Goal: Task Accomplishment & Management: Manage account settings

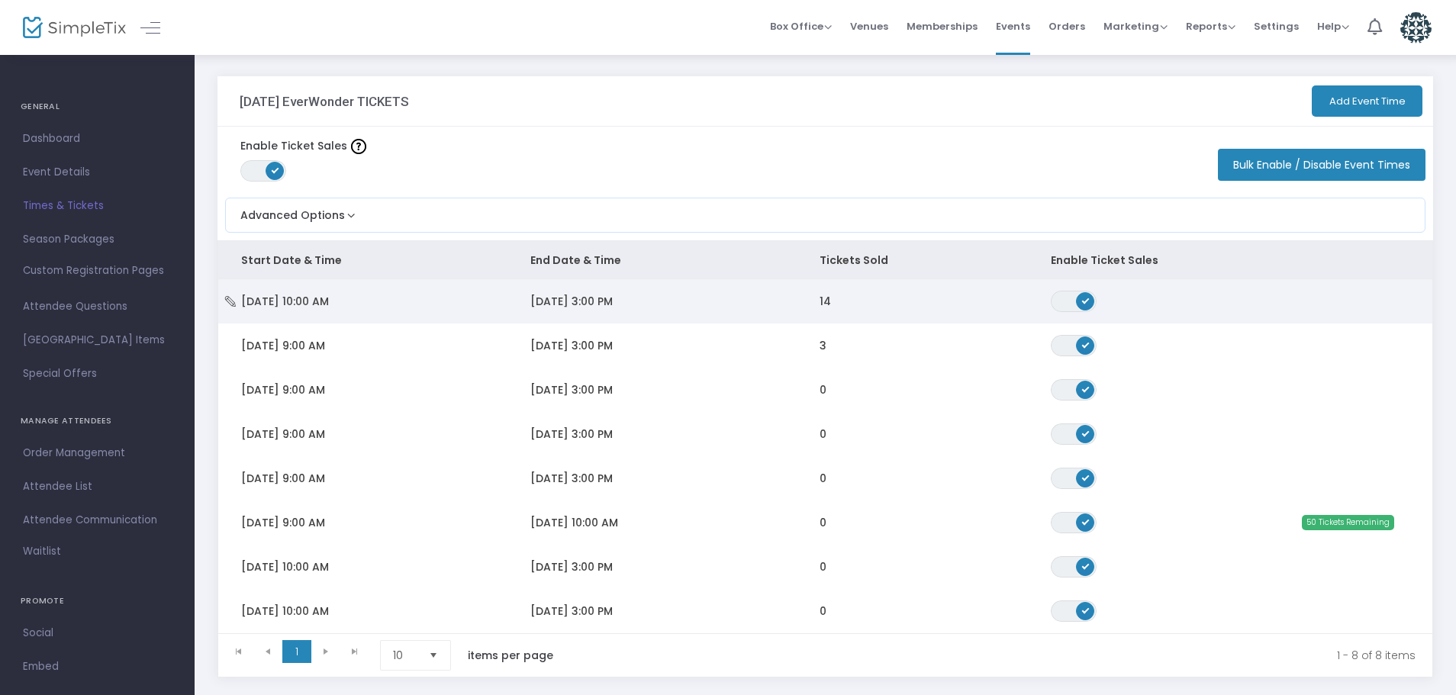
click at [564, 299] on span "[DATE] 3:00 PM" at bounding box center [571, 301] width 82 height 15
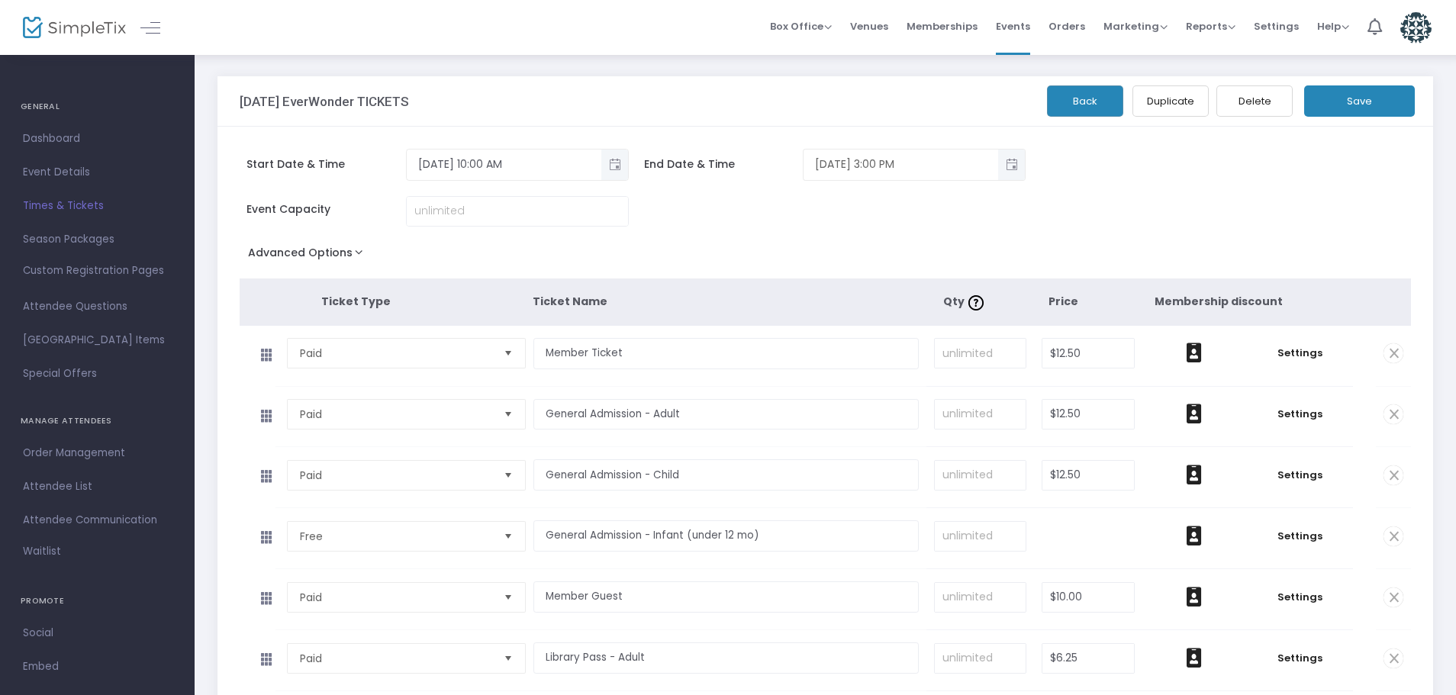
click at [1011, 169] on span "Toggle popup" at bounding box center [1011, 164] width 25 height 25
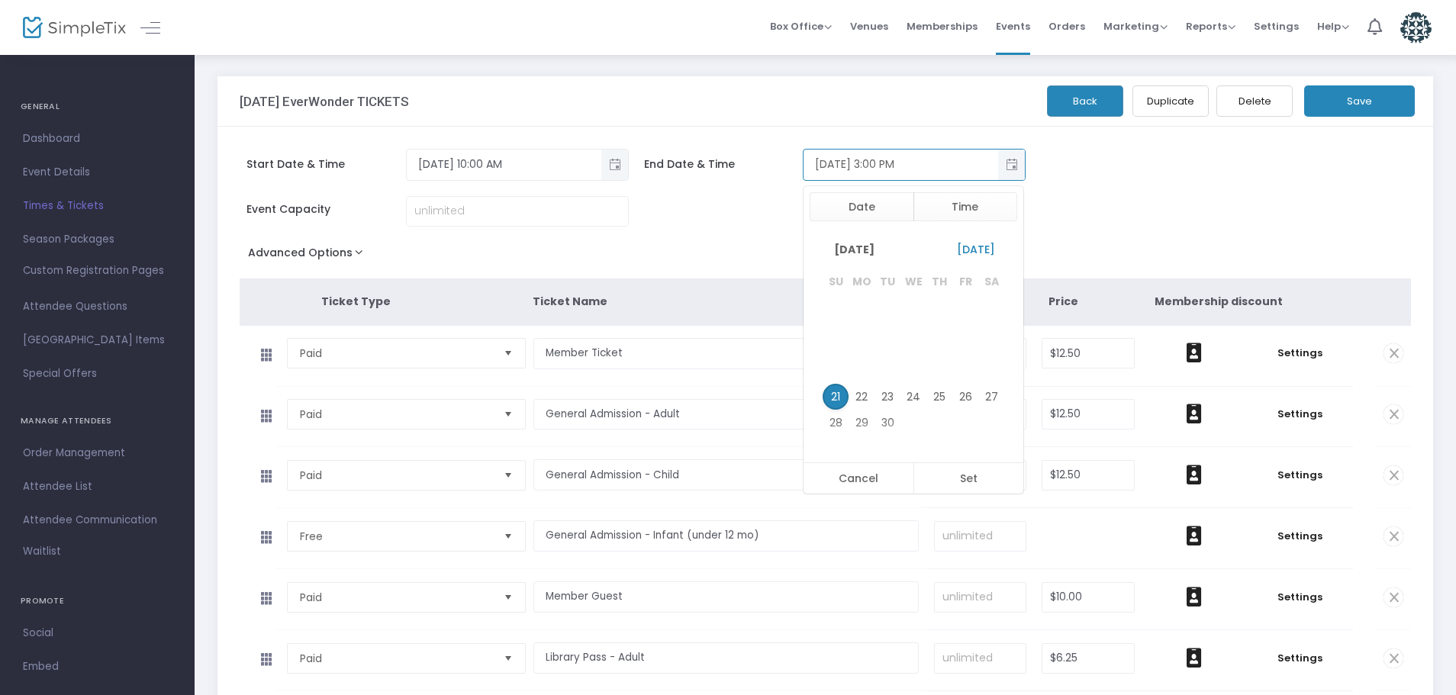
click at [1014, 171] on span "Toggle popup" at bounding box center [1011, 164] width 25 height 25
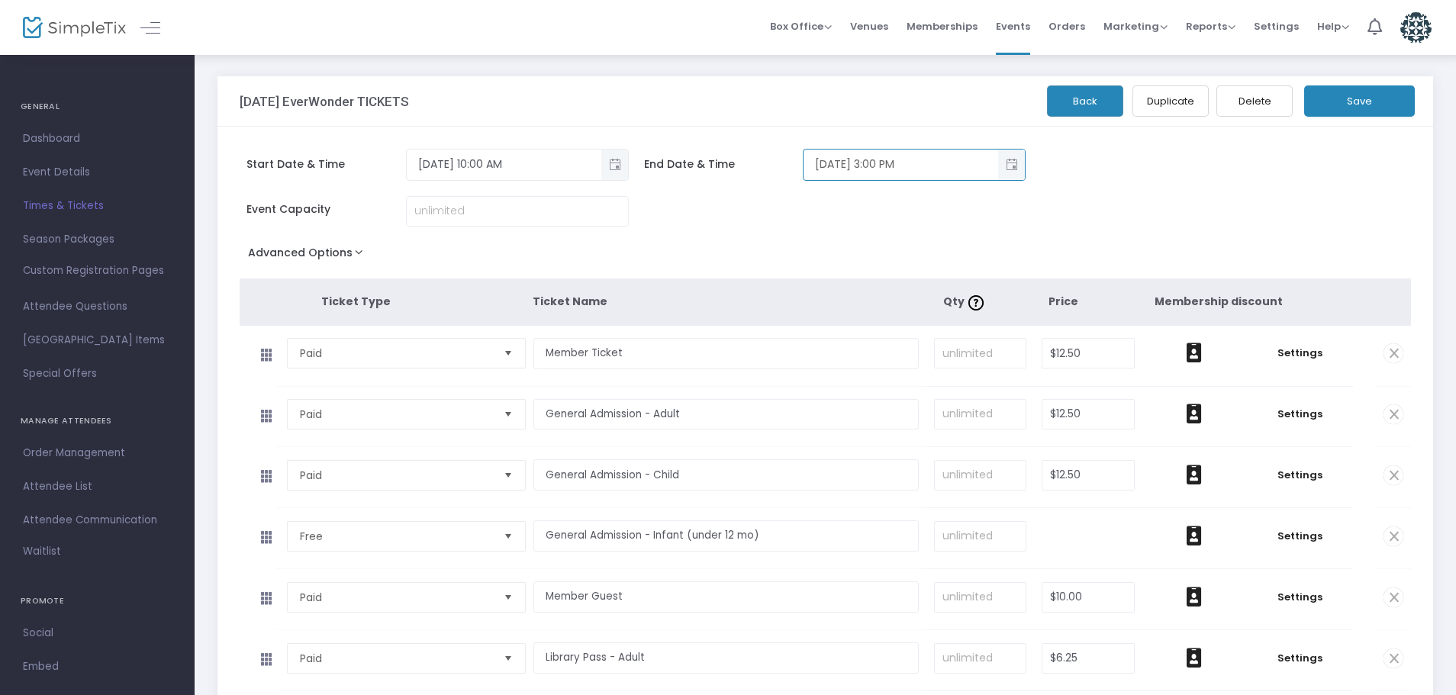
click at [1012, 162] on span "Toggle popup" at bounding box center [1011, 164] width 25 height 25
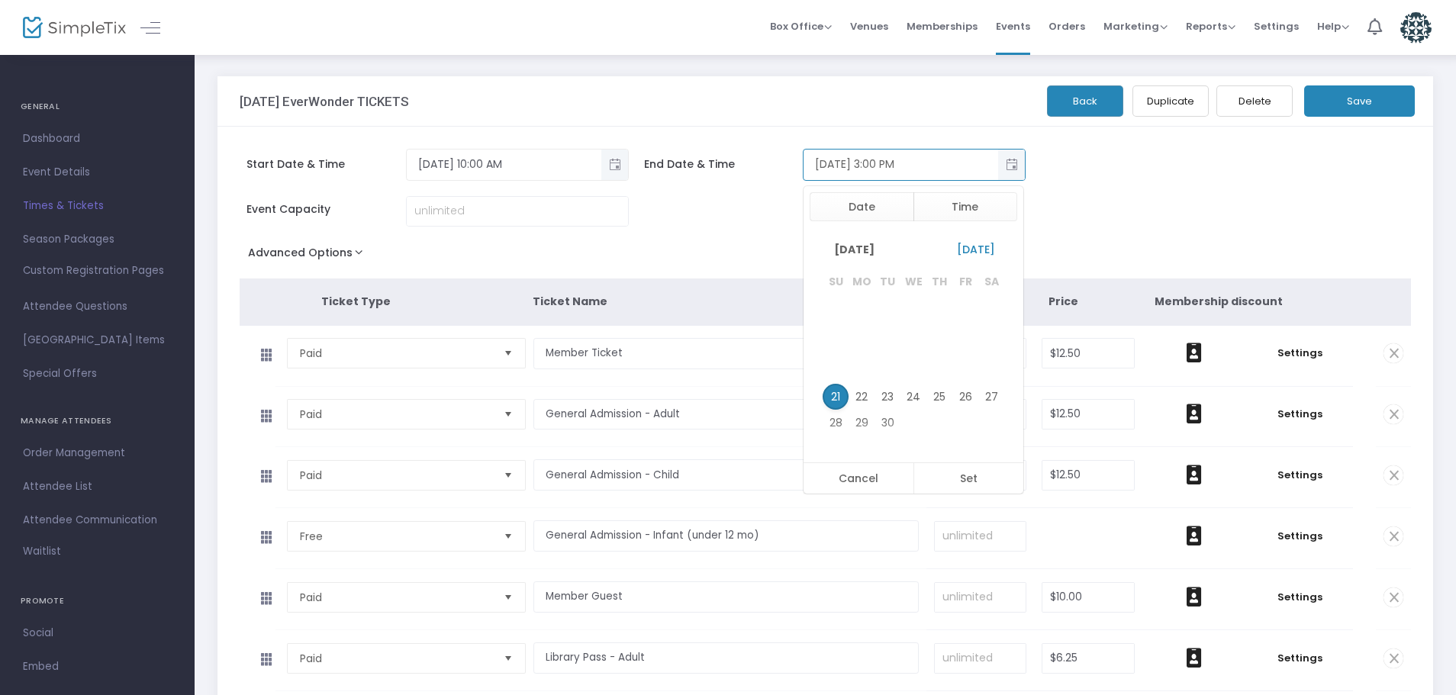
scroll to position [23, 0]
click at [984, 367] on td at bounding box center [991, 371] width 26 height 26
click at [983, 367] on td at bounding box center [991, 371] width 26 height 26
click at [877, 209] on button "Date" at bounding box center [861, 206] width 105 height 29
click at [999, 373] on td at bounding box center [991, 371] width 26 height 26
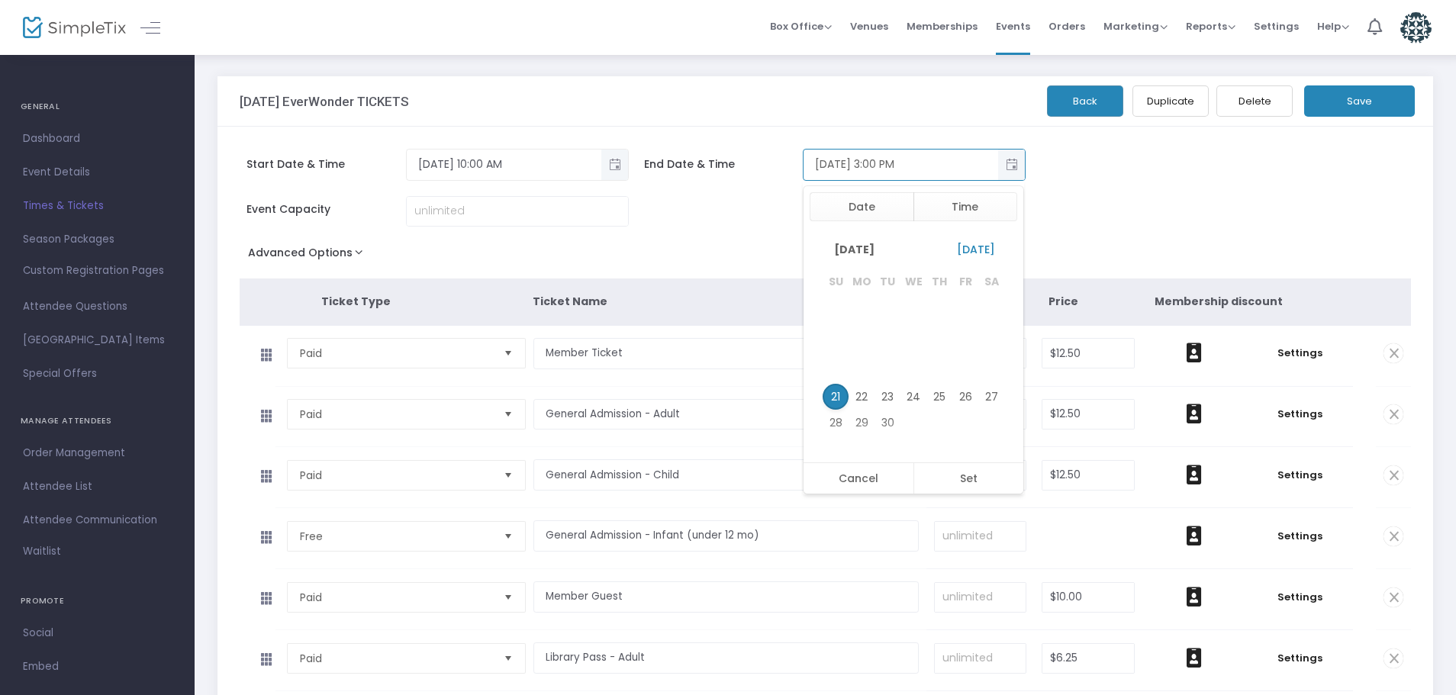
click at [999, 373] on td at bounding box center [991, 371] width 26 height 26
click at [999, 374] on td at bounding box center [991, 371] width 26 height 26
click at [858, 486] on button "Cancel" at bounding box center [858, 478] width 110 height 31
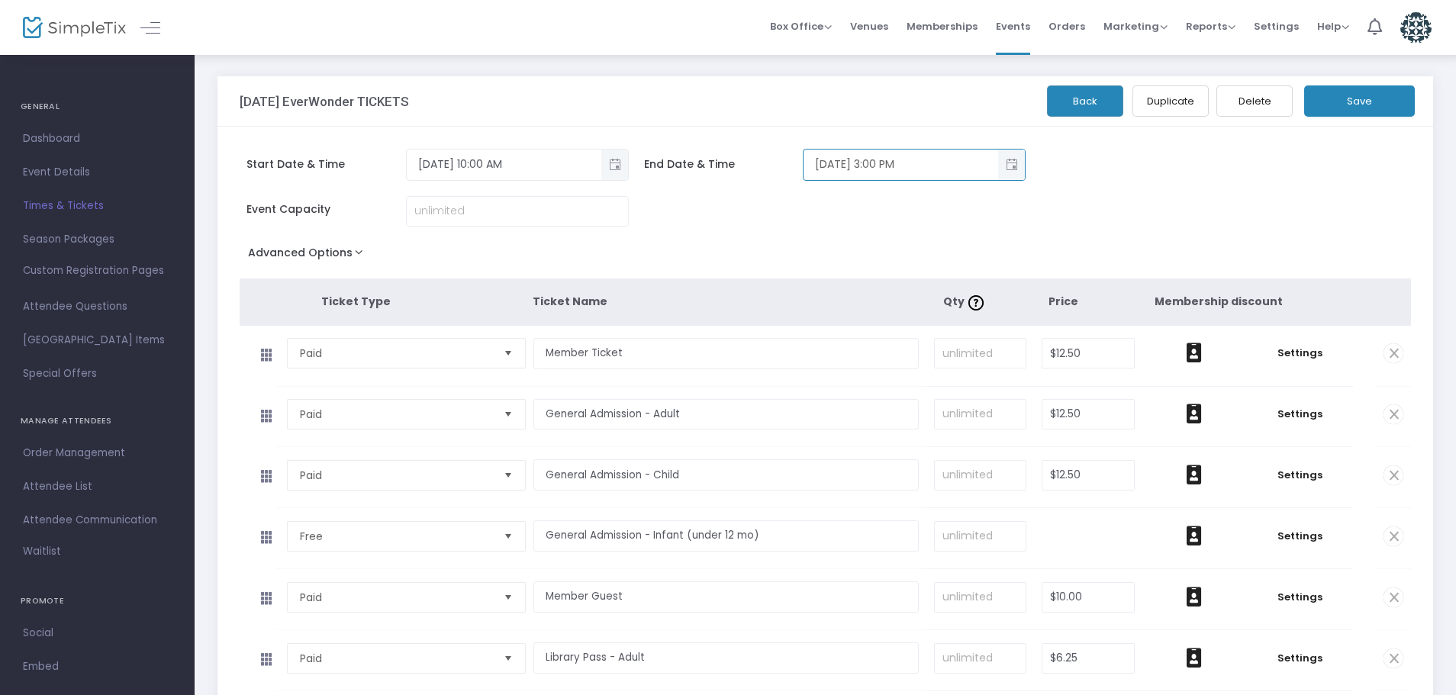
click at [1104, 103] on button "Back" at bounding box center [1085, 100] width 76 height 31
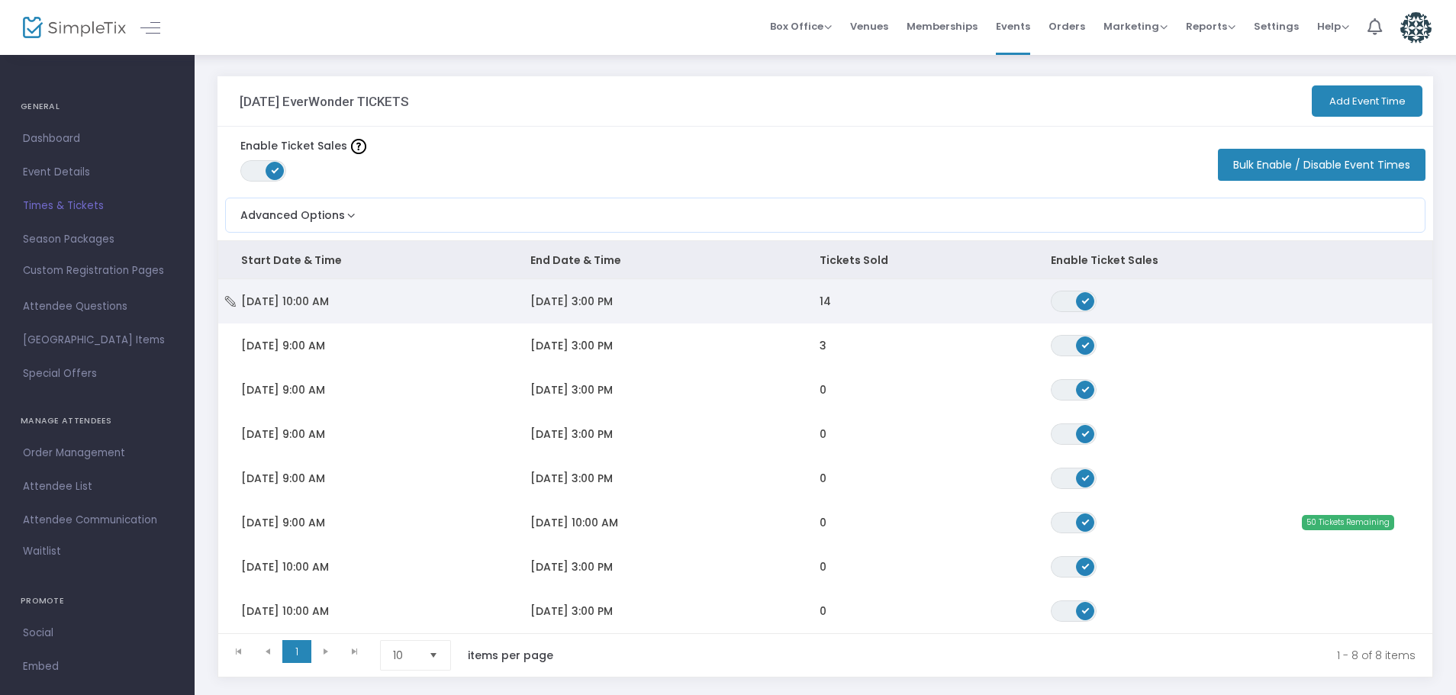
click at [1081, 302] on span "Data table" at bounding box center [1085, 301] width 18 height 18
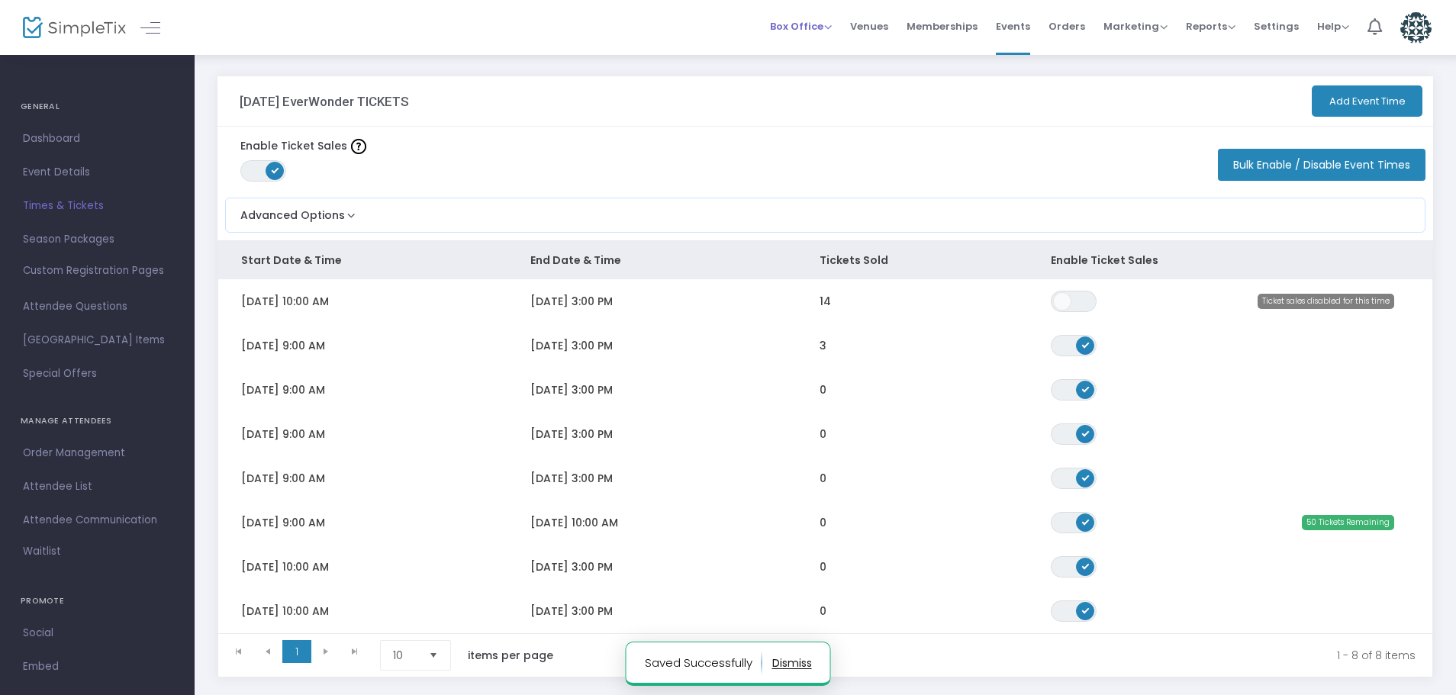
click at [808, 33] on span "Box Office" at bounding box center [801, 26] width 62 height 14
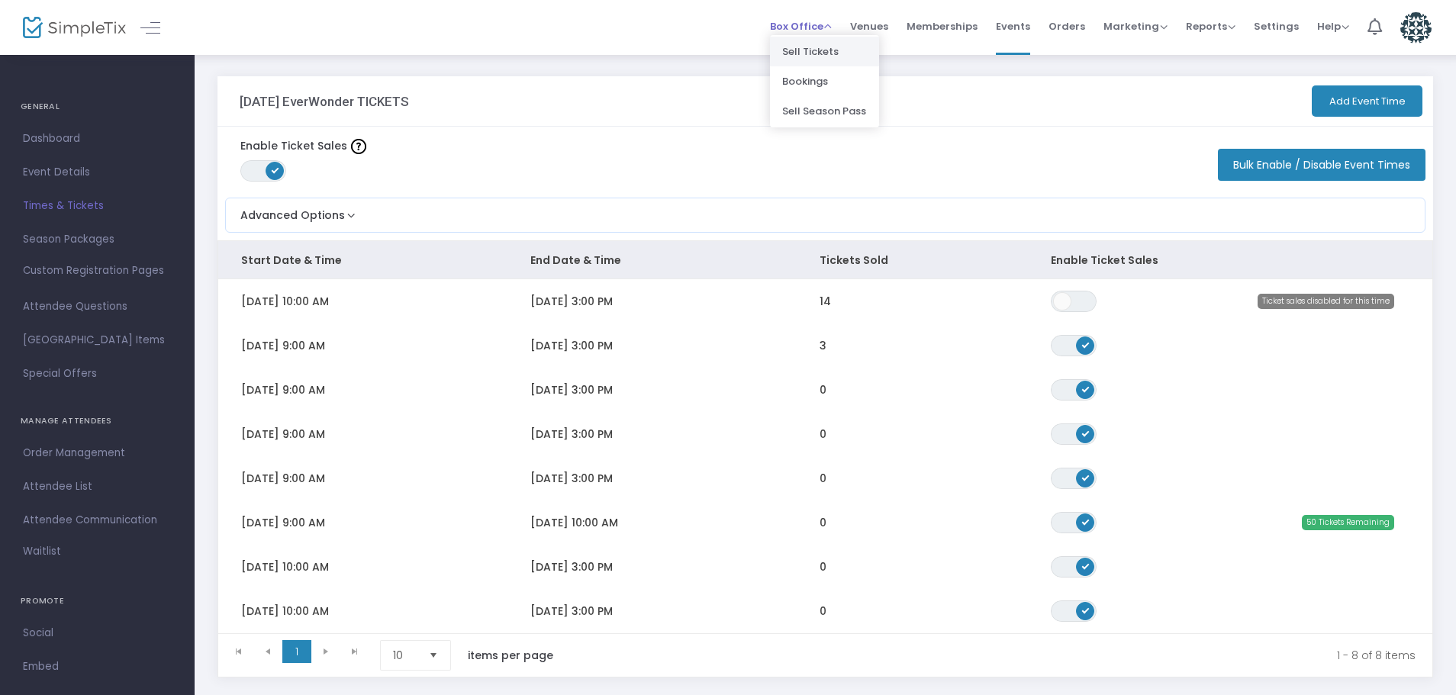
click at [818, 60] on li "Sell Tickets" at bounding box center [824, 52] width 109 height 30
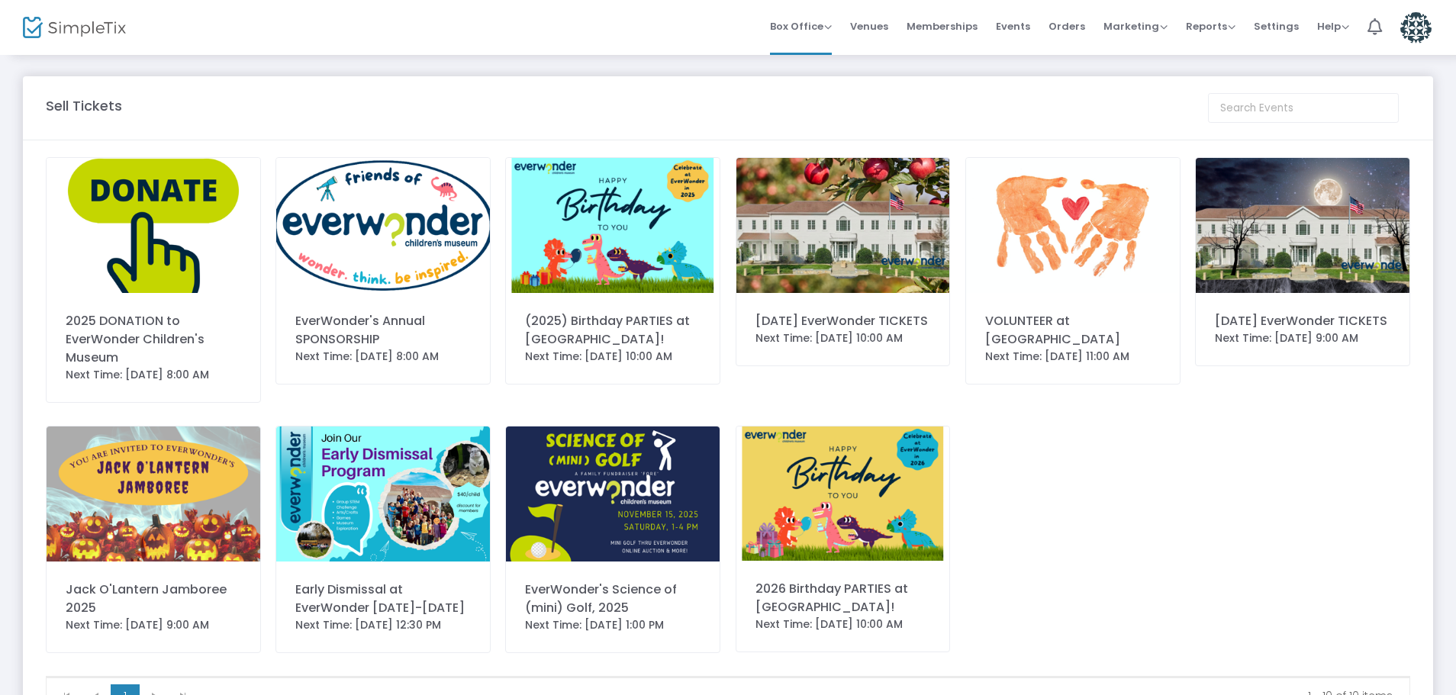
click at [828, 249] on img at bounding box center [843, 225] width 214 height 135
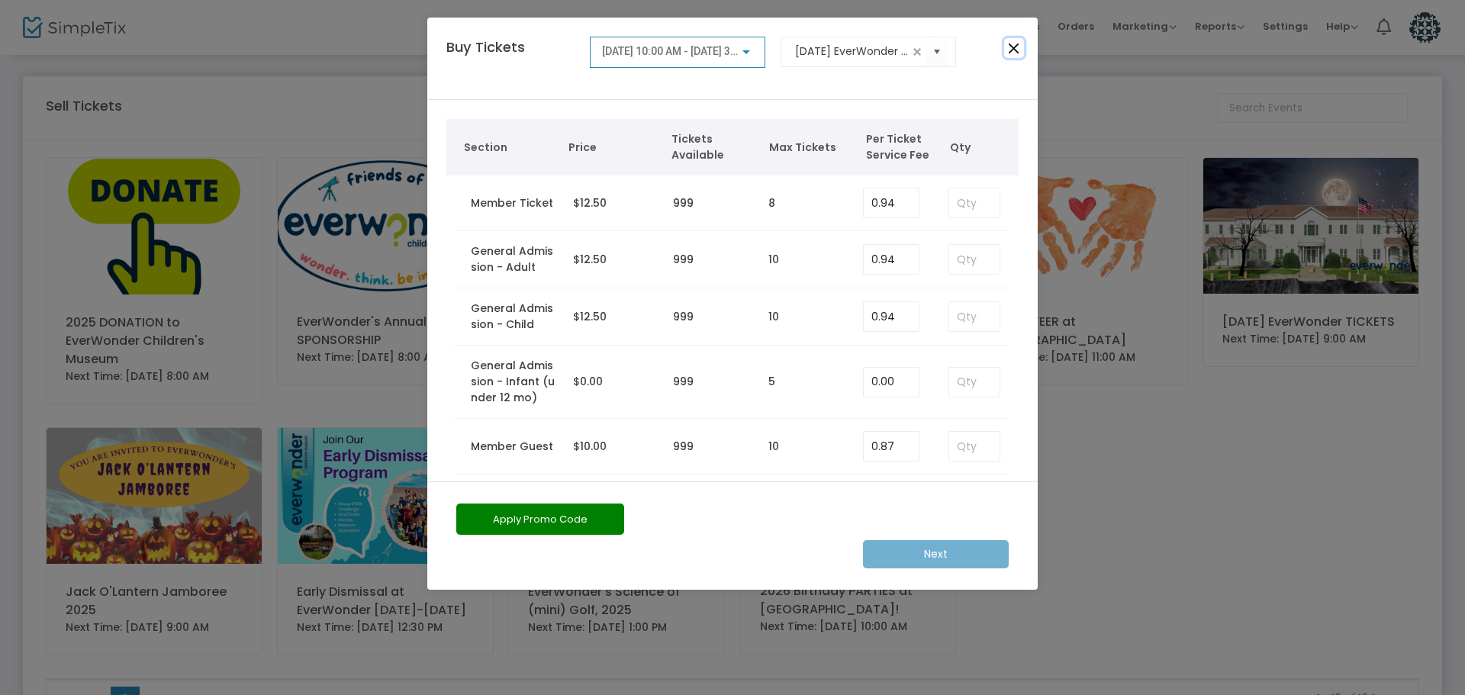
click at [1016, 45] on button "Close" at bounding box center [1014, 48] width 20 height 20
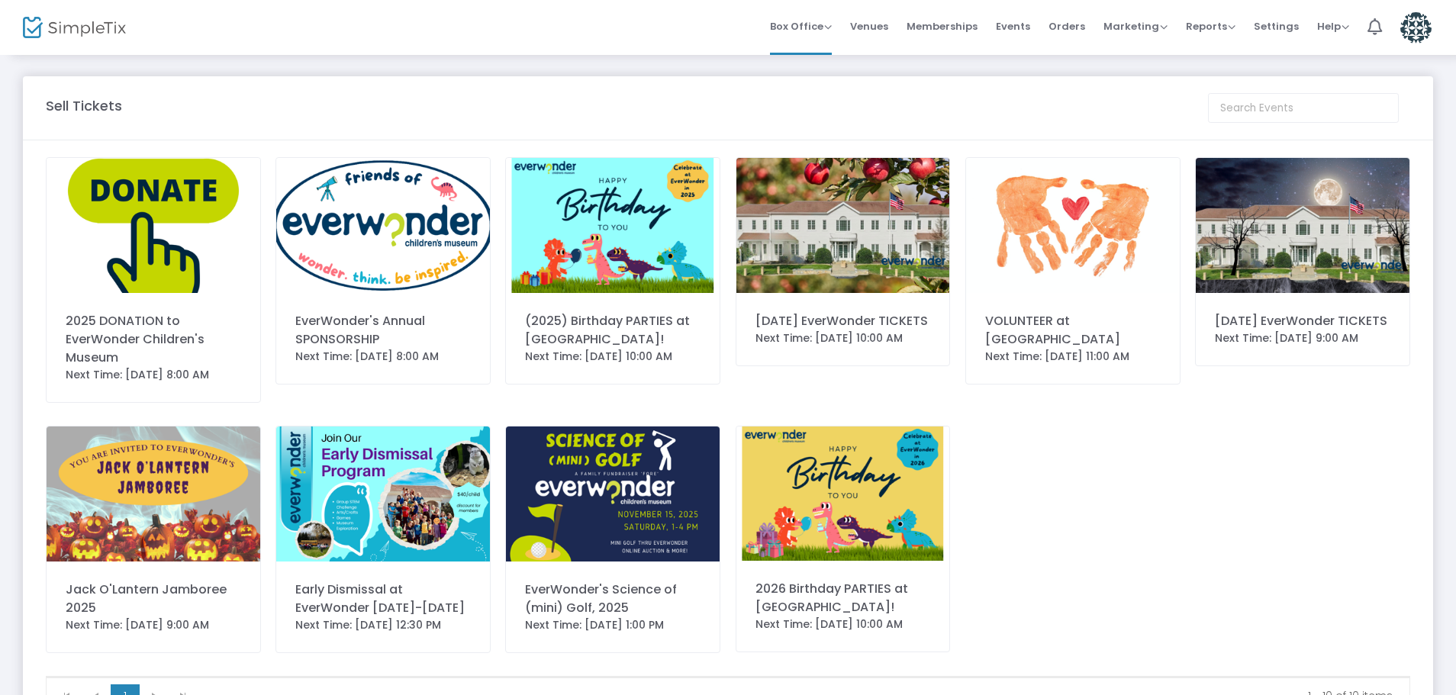
click at [832, 243] on img at bounding box center [843, 225] width 214 height 135
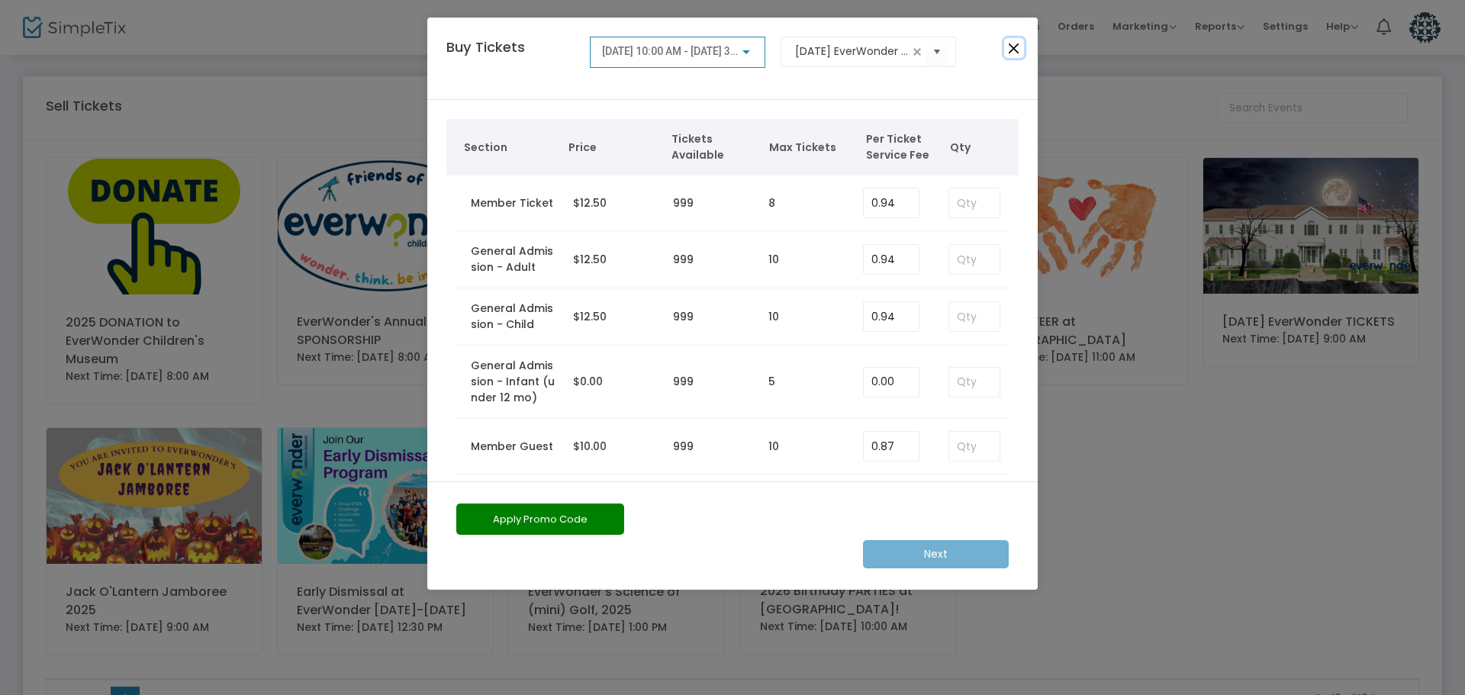
click at [1011, 48] on button "Close" at bounding box center [1014, 48] width 20 height 20
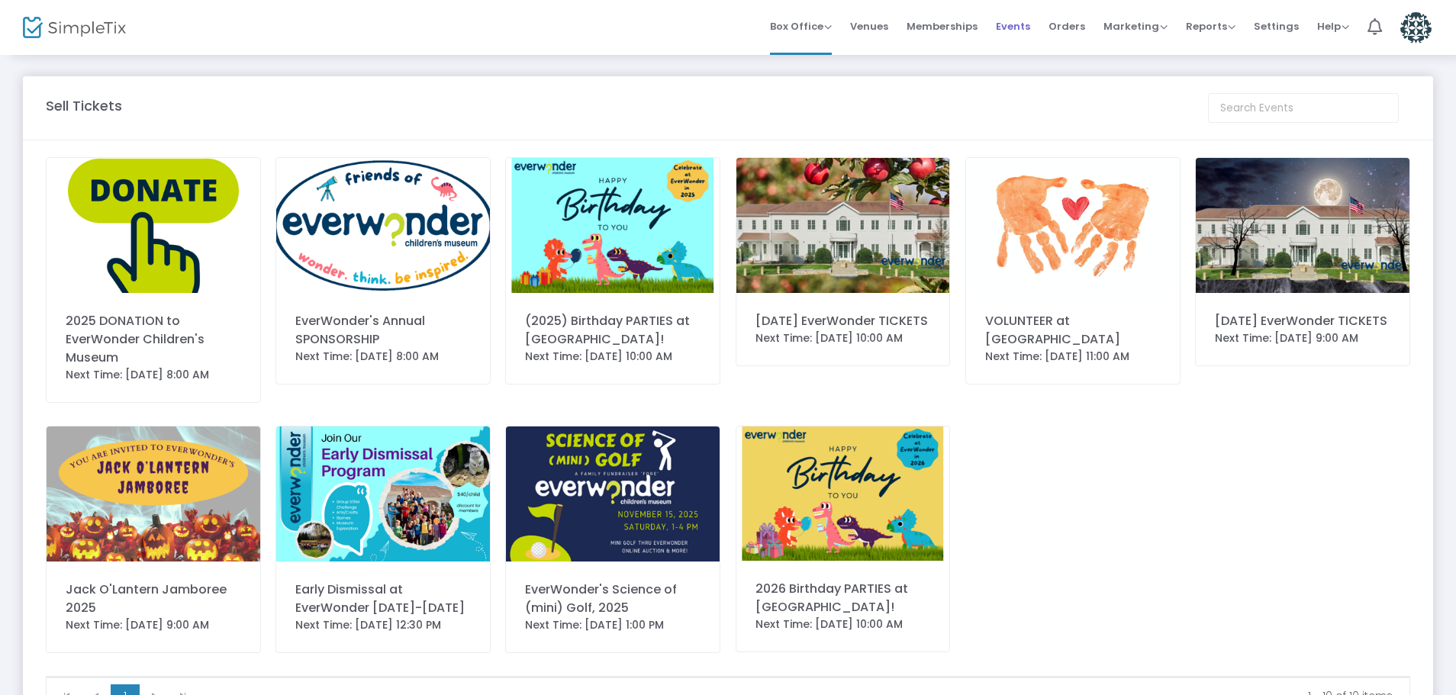
click at [1028, 24] on span "Events" at bounding box center [1013, 26] width 34 height 39
